Goal: Check status: Check status

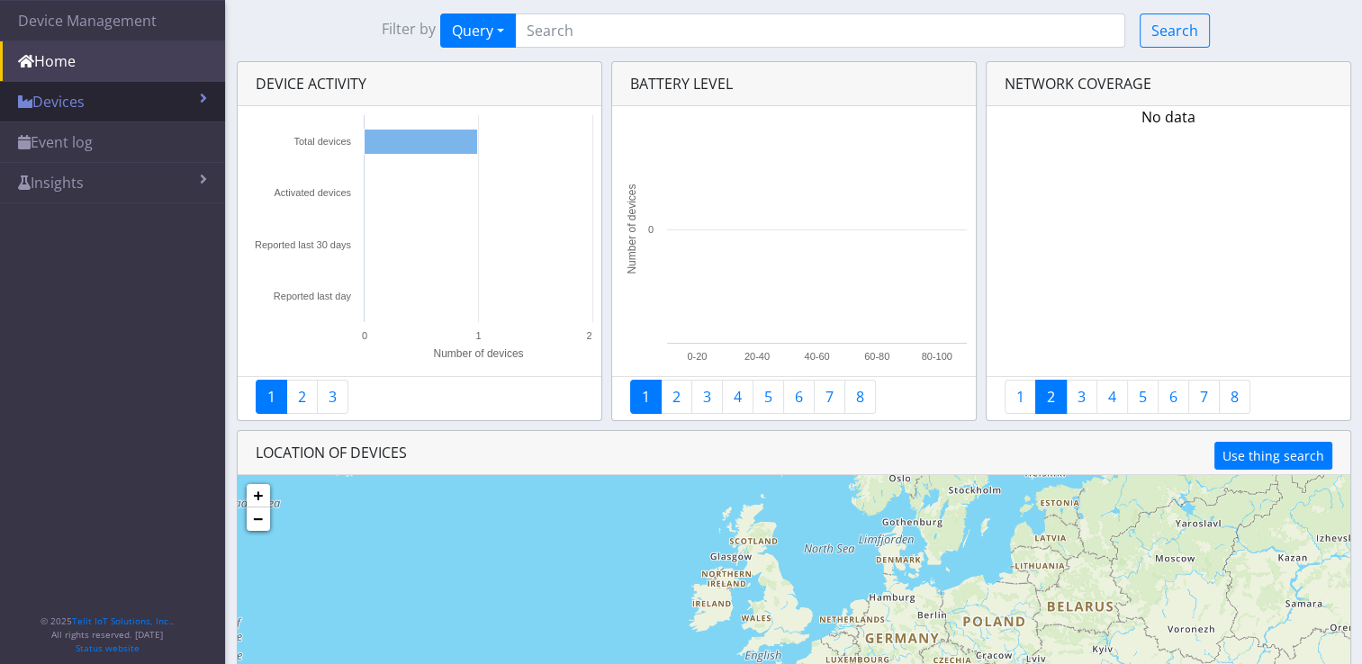
click at [186, 91] on link "Devices" at bounding box center [112, 102] width 225 height 40
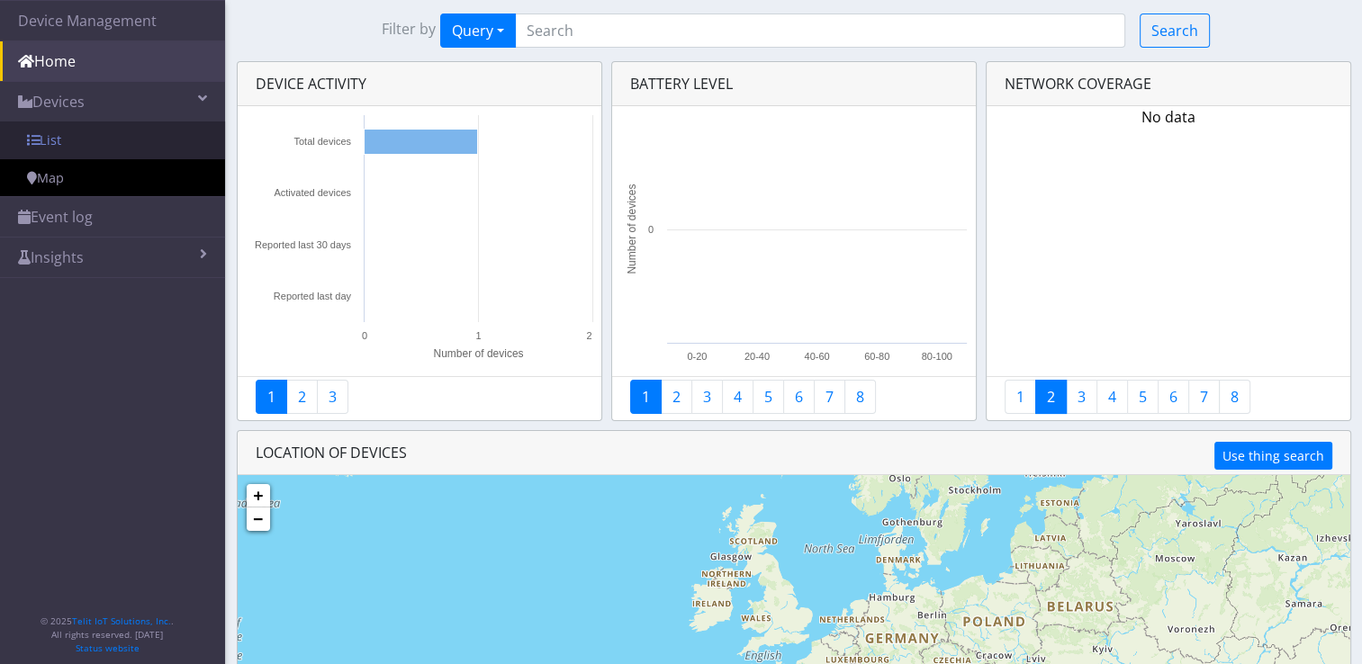
click at [135, 141] on link "List" at bounding box center [112, 141] width 225 height 38
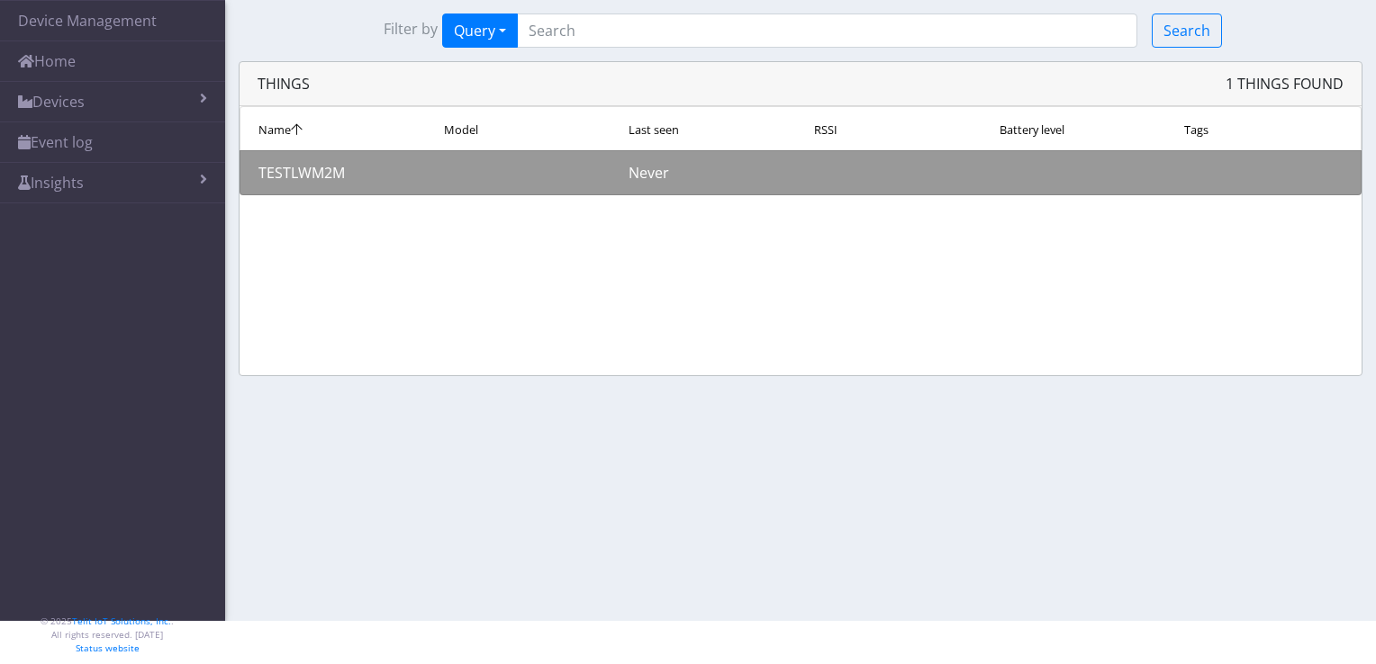
click at [327, 175] on div "TESTLWM2M" at bounding box center [337, 173] width 185 height 22
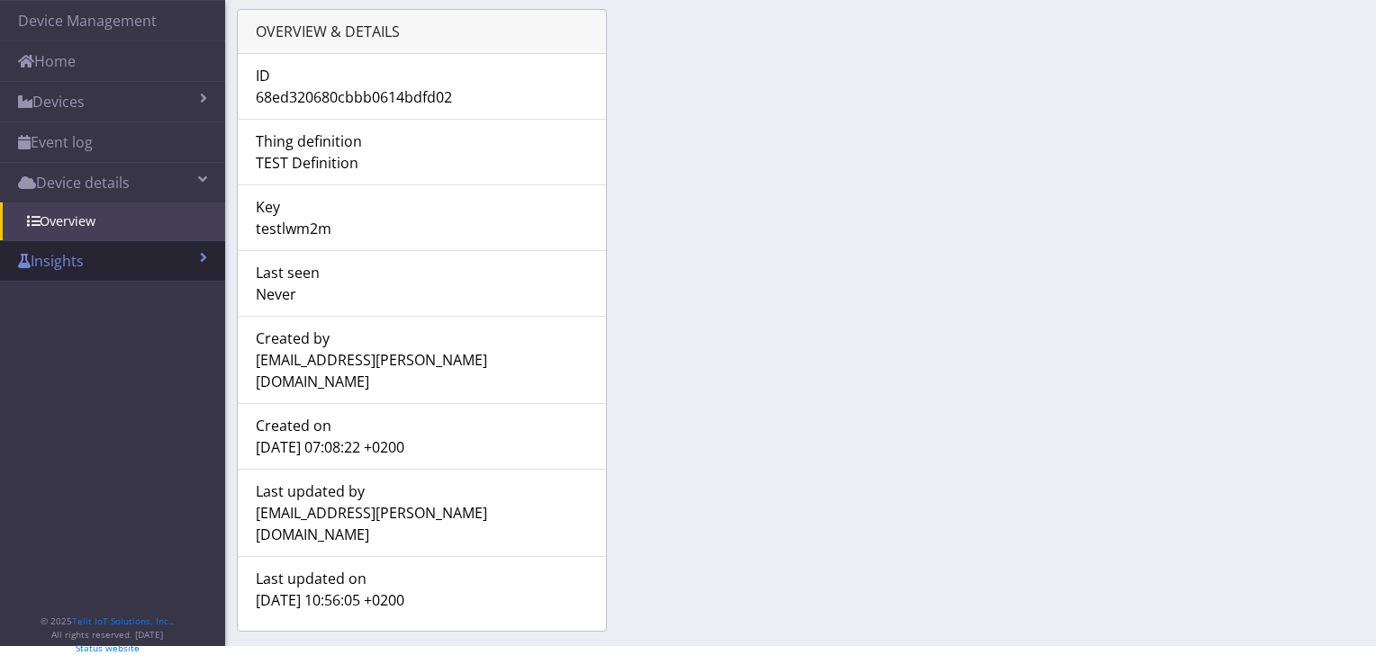
click at [146, 253] on link "Insights" at bounding box center [112, 261] width 225 height 40
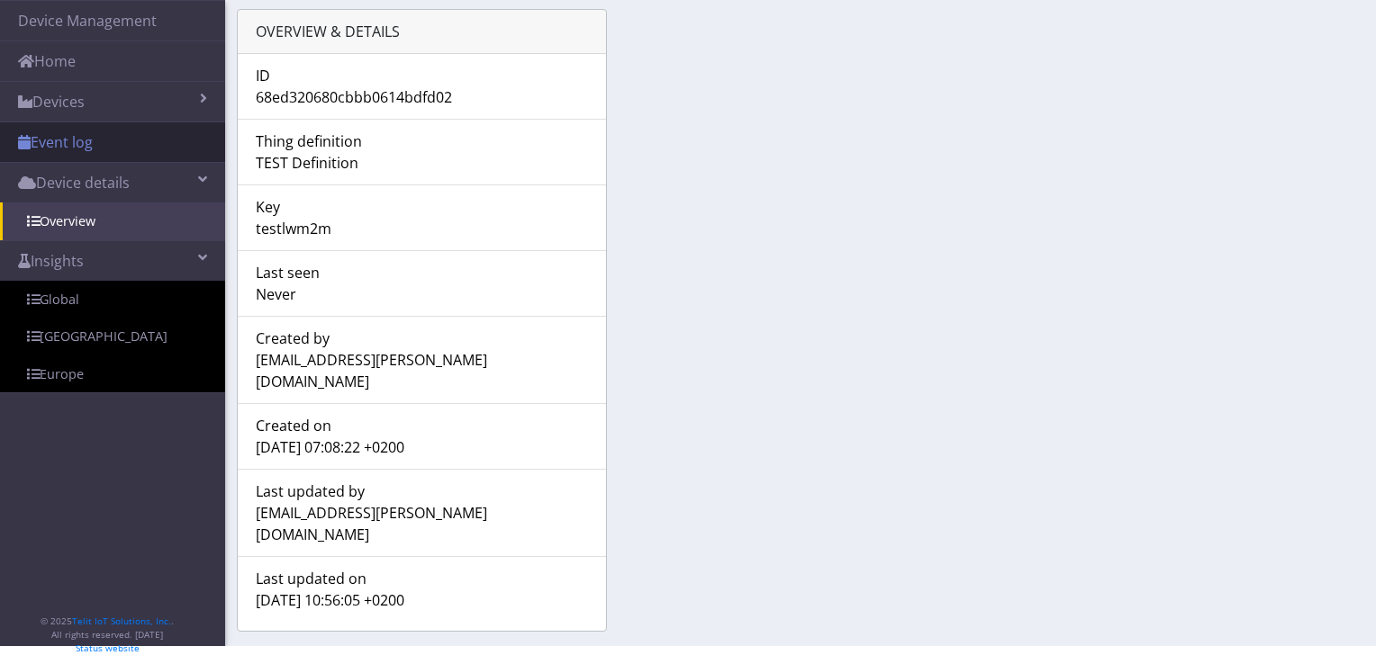
click at [137, 134] on link "Event log" at bounding box center [112, 142] width 225 height 40
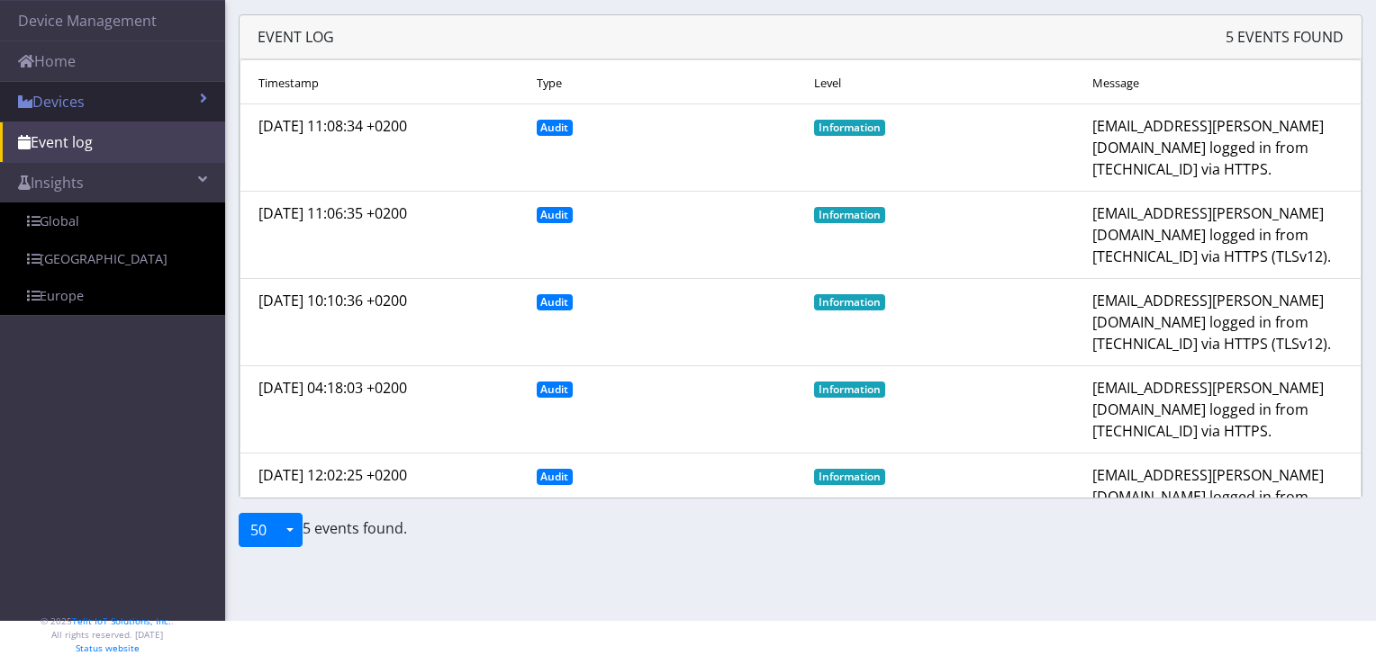
click at [123, 93] on link "Devices" at bounding box center [112, 102] width 225 height 40
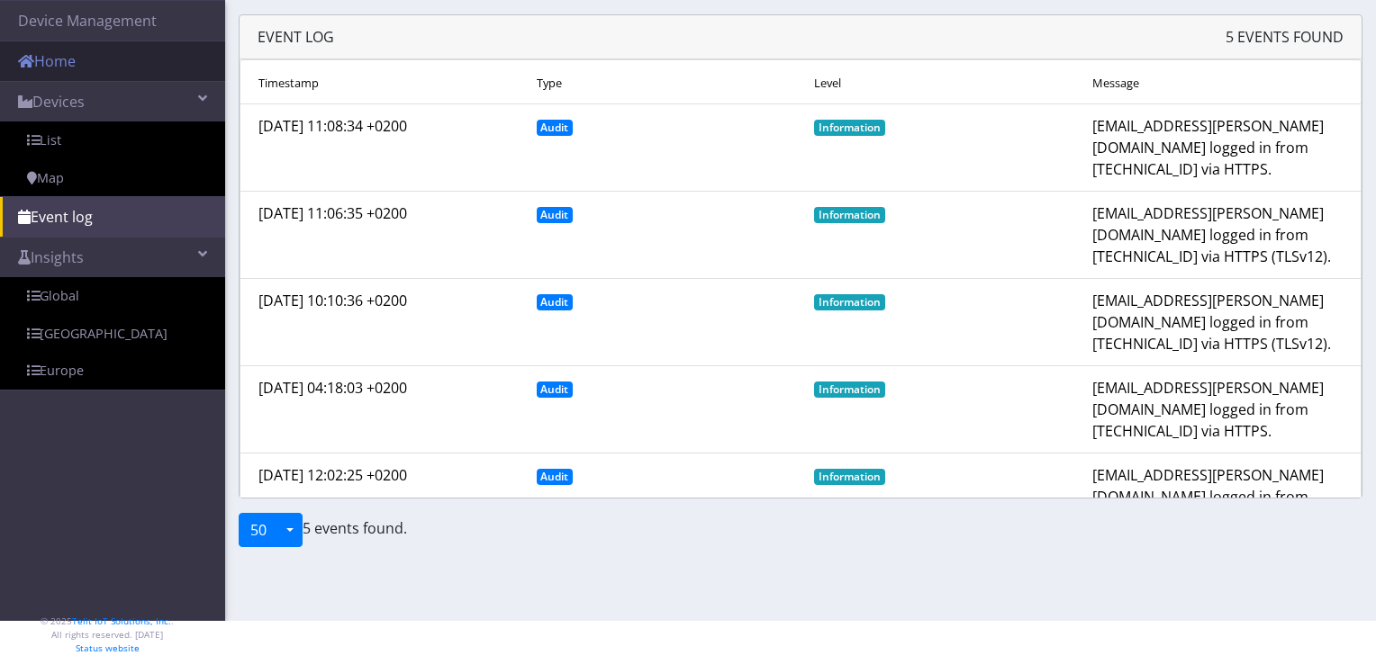
click at [86, 74] on link "Home" at bounding box center [112, 61] width 225 height 40
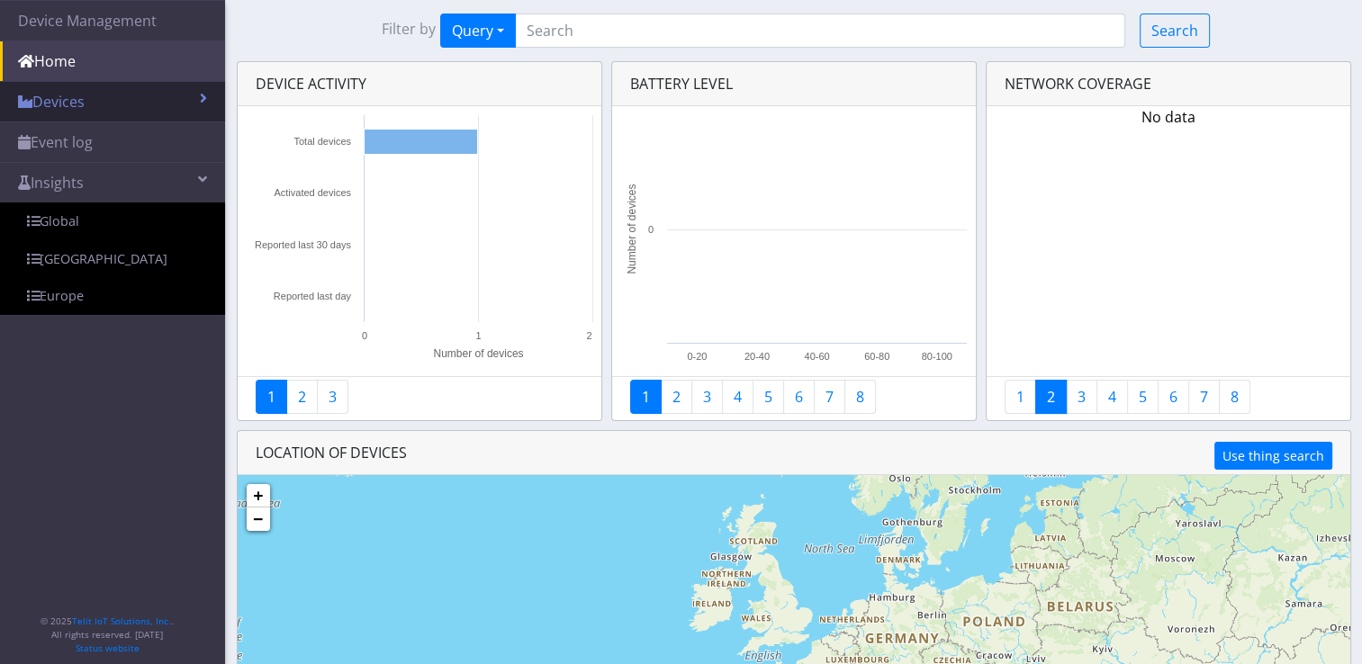
click at [160, 107] on link "Devices" at bounding box center [112, 102] width 225 height 40
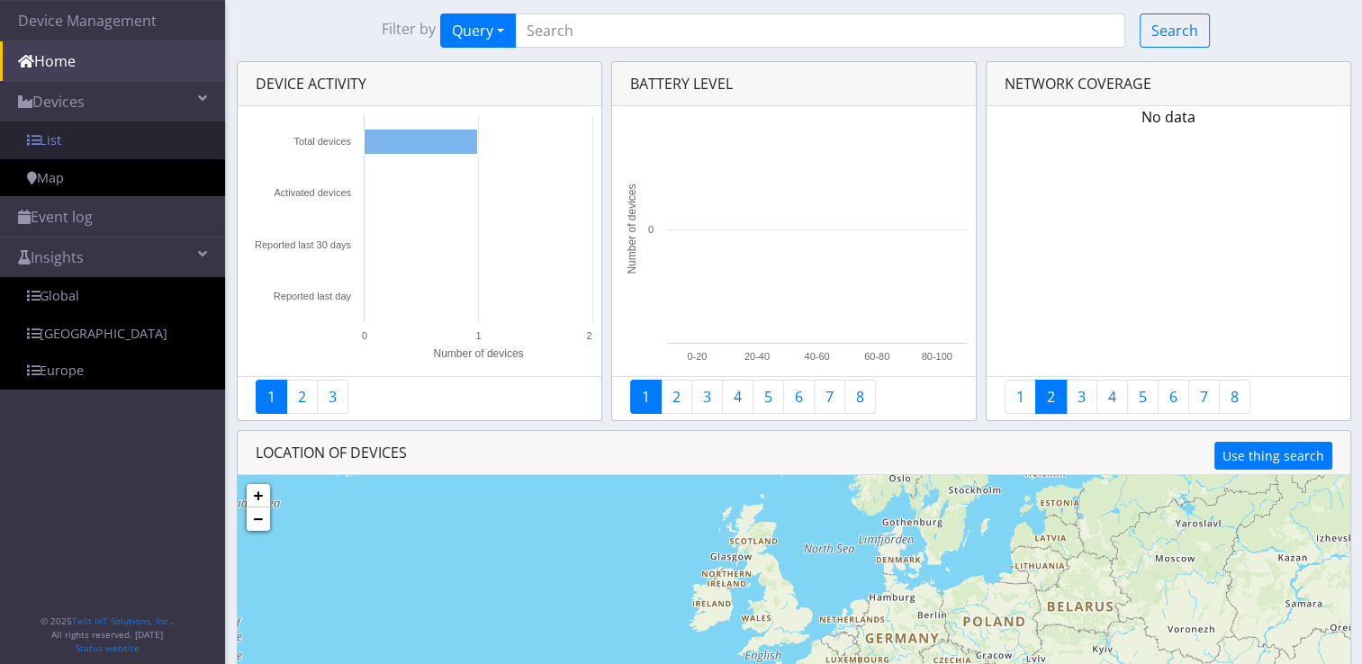
click at [64, 139] on link "List" at bounding box center [112, 141] width 225 height 38
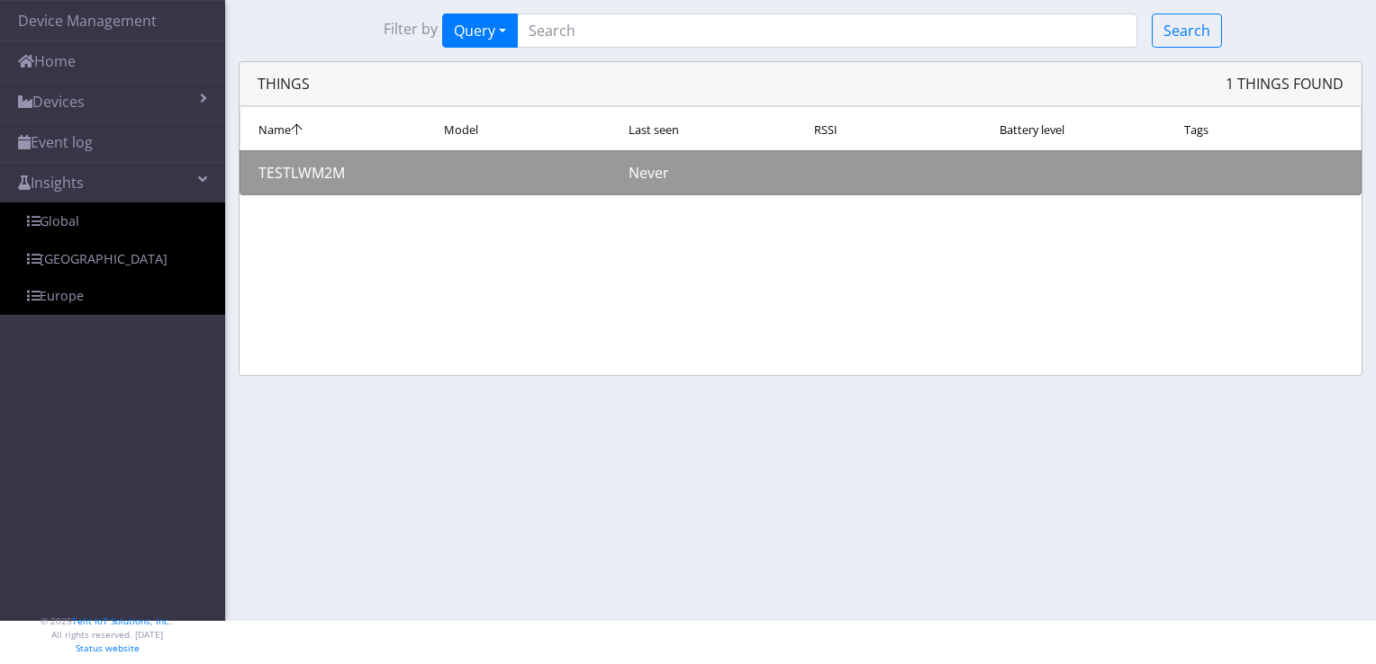
click at [336, 174] on div "TESTLWM2M" at bounding box center [337, 173] width 185 height 22
